Goal: Information Seeking & Learning: Learn about a topic

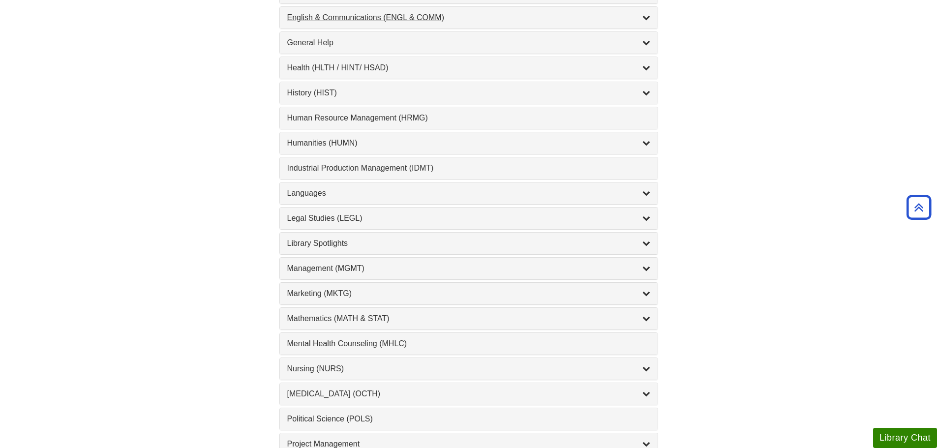
scroll to position [836, 0]
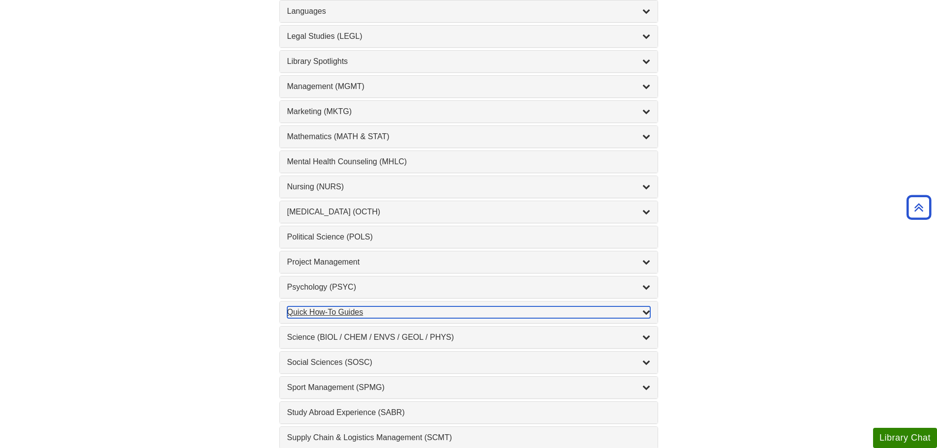
click at [389, 307] on div "Quick How-To Guides , 11 guides" at bounding box center [468, 313] width 363 height 12
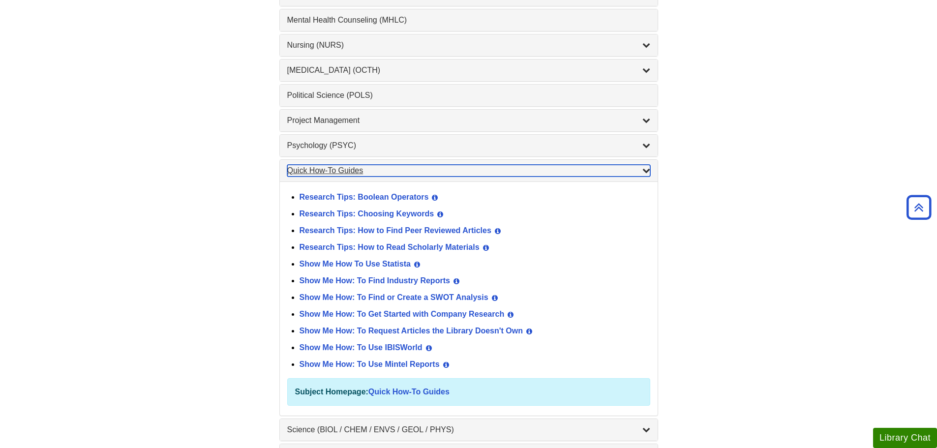
scroll to position [984, 0]
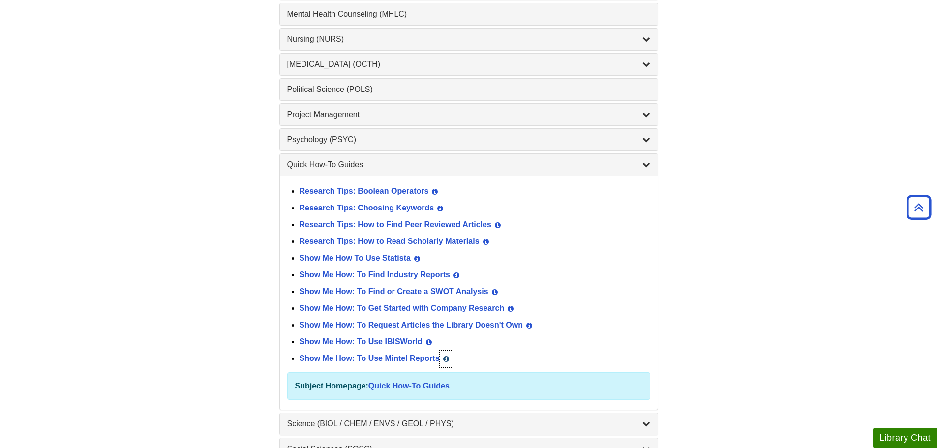
click at [449, 359] on icon "List of Subjects" at bounding box center [446, 359] width 6 height 7
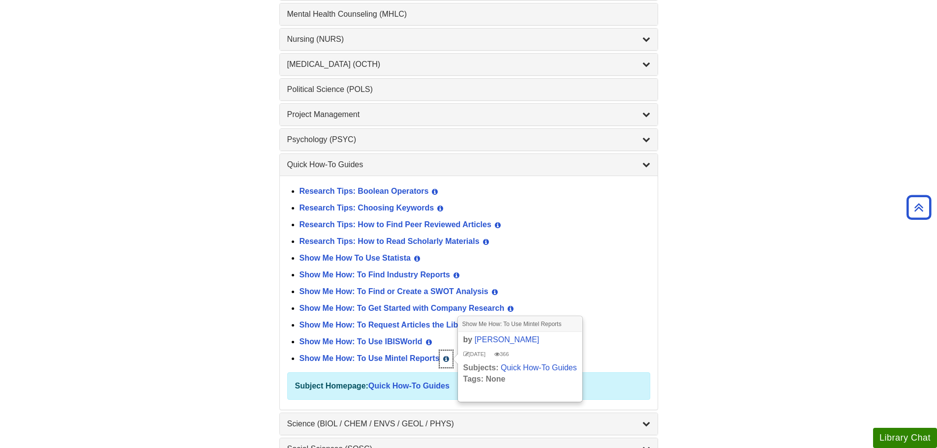
click at [448, 359] on icon "List of Subjects" at bounding box center [446, 359] width 6 height 7
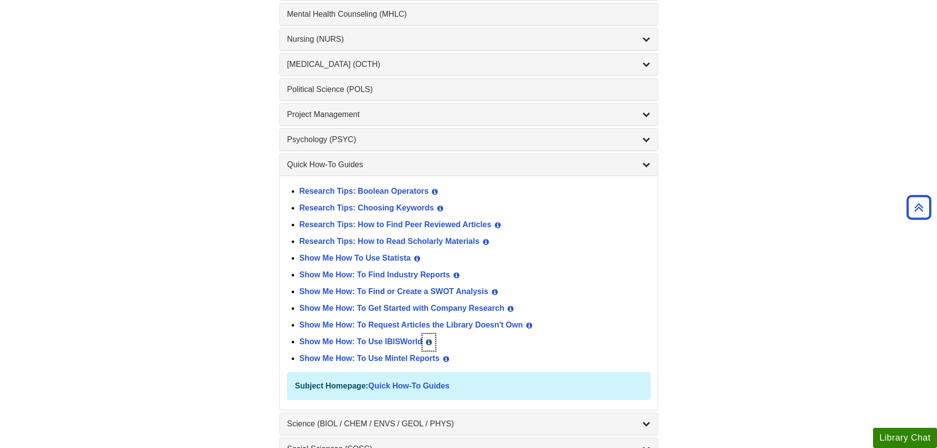
click at [429, 340] on icon "List of Subjects" at bounding box center [429, 342] width 6 height 7
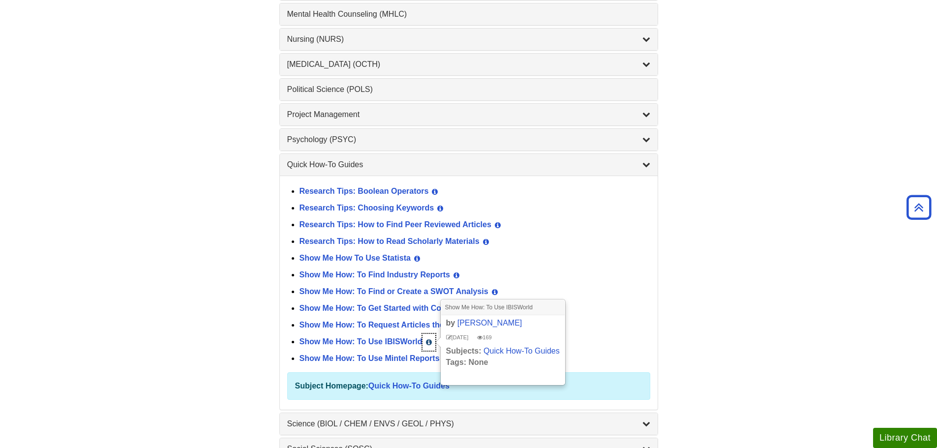
click at [429, 340] on icon "List of Subjects" at bounding box center [429, 342] width 6 height 7
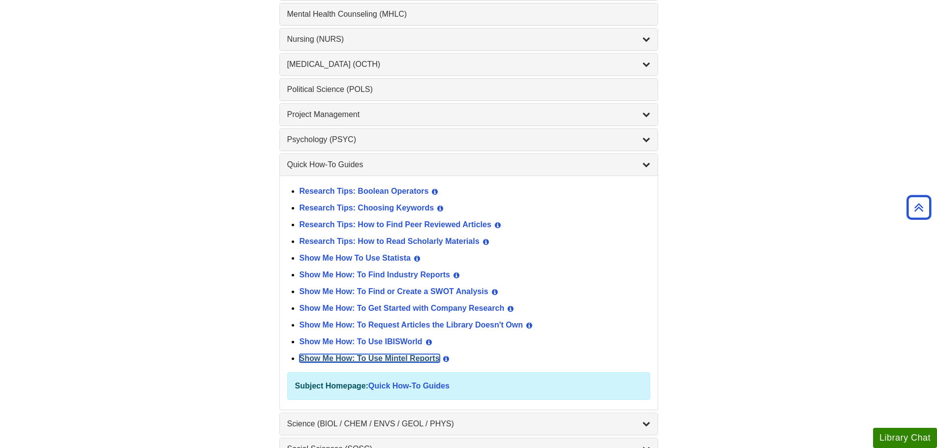
click at [414, 359] on link "Show Me How: To Use Mintel Reports" at bounding box center [370, 358] width 140 height 8
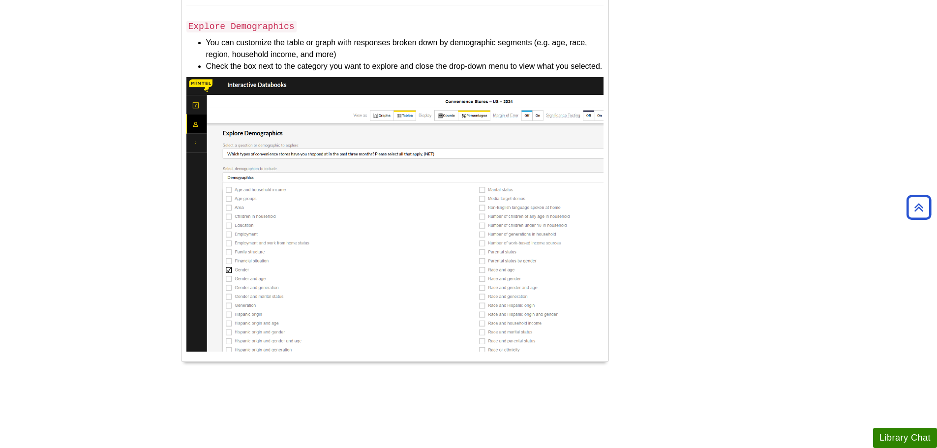
scroll to position [1771, 0]
